Goal: Information Seeking & Learning: Learn about a topic

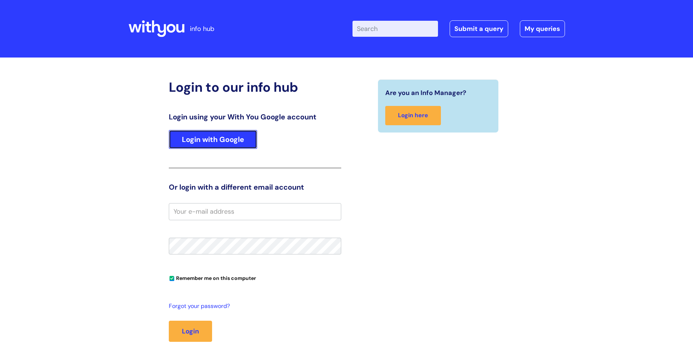
click at [235, 136] on link "Login with Google" at bounding box center [213, 139] width 88 height 19
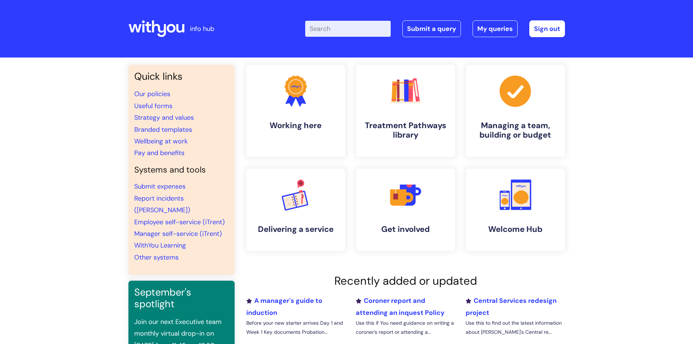
click at [343, 31] on input "Enter your search term here..." at bounding box center [348, 29] width 86 height 16
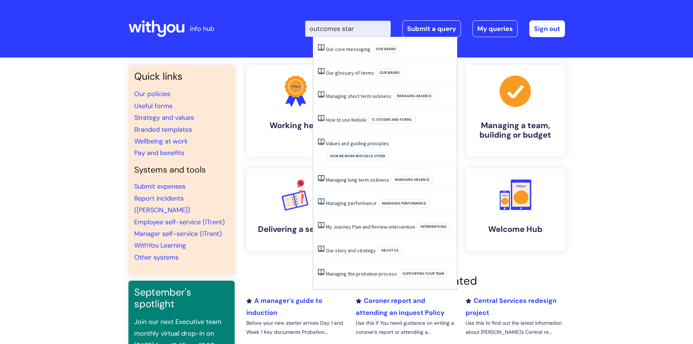
type input "outcomes star"
click button "Search" at bounding box center [0, 0] width 0 height 0
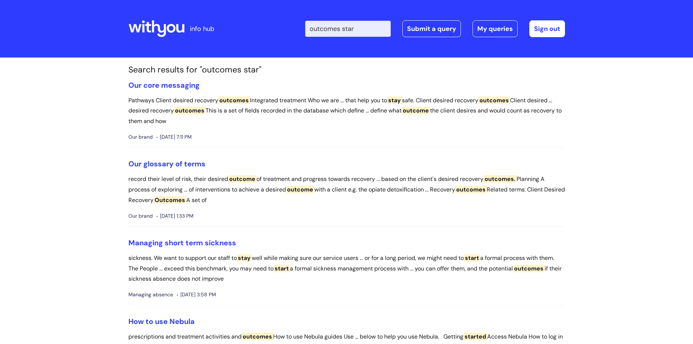
click at [113, 30] on header "info hub Enter your search term here... outcomes star Search Submit a query My …" at bounding box center [346, 29] width 693 height 58
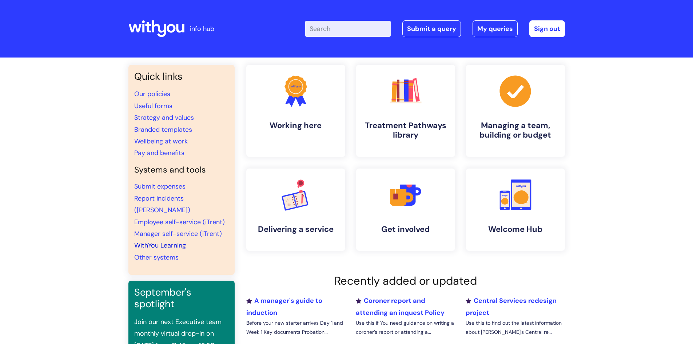
click at [181, 241] on link "WithYou Learning" at bounding box center [160, 245] width 52 height 9
